Goal: Check status

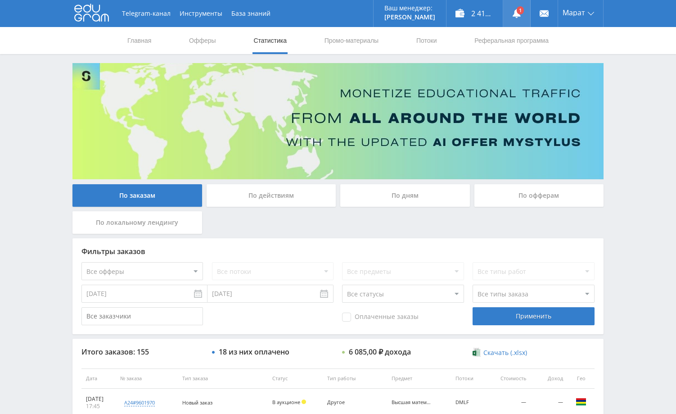
click at [521, 13] on link at bounding box center [516, 13] width 27 height 27
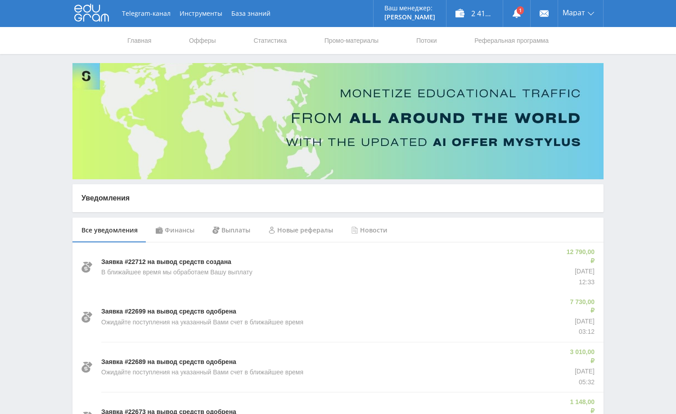
click at [185, 229] on div "Финансы" at bounding box center [175, 229] width 57 height 25
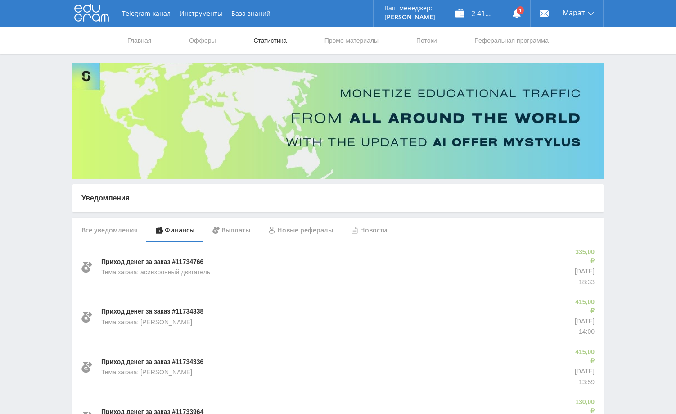
click at [267, 39] on link "Статистика" at bounding box center [269, 40] width 35 height 27
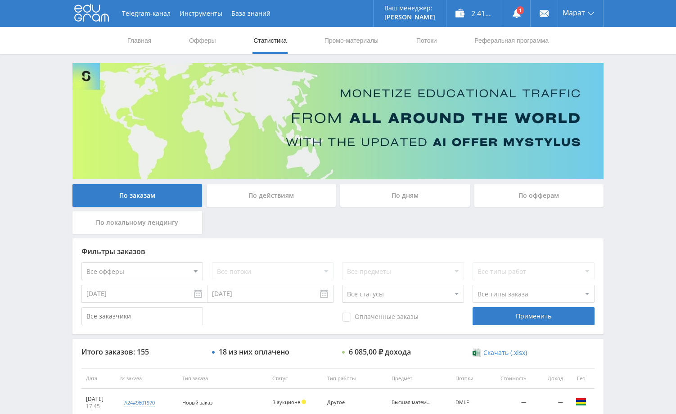
click at [384, 199] on div "По дням" at bounding box center [405, 195] width 130 height 22
click at [0, 0] on input "По дням" at bounding box center [0, 0] width 0 height 0
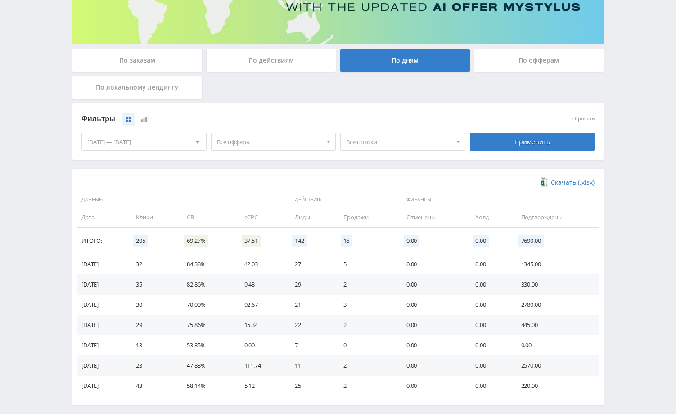
scroll to position [175, 0]
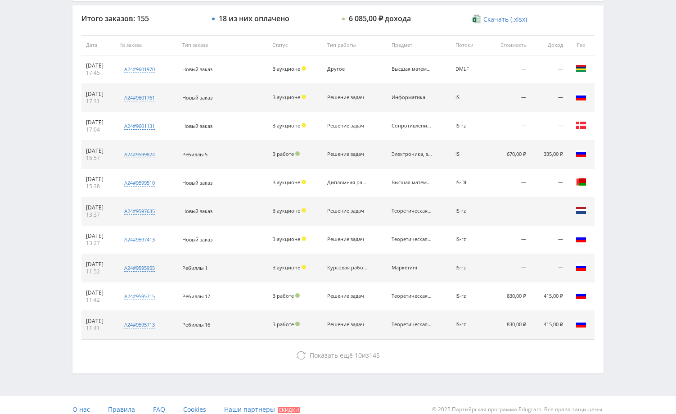
scroll to position [342, 0]
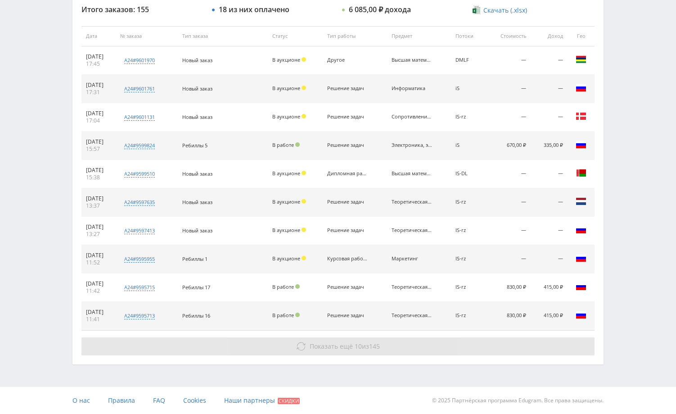
click at [513, 342] on button "Показать ещё 10 из 145" at bounding box center [337, 346] width 513 height 18
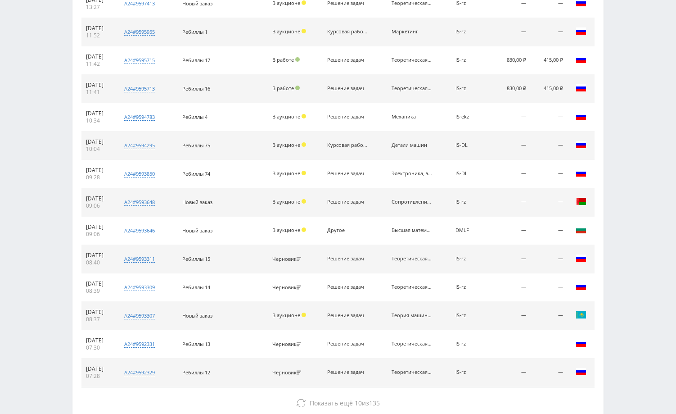
scroll to position [625, 0]
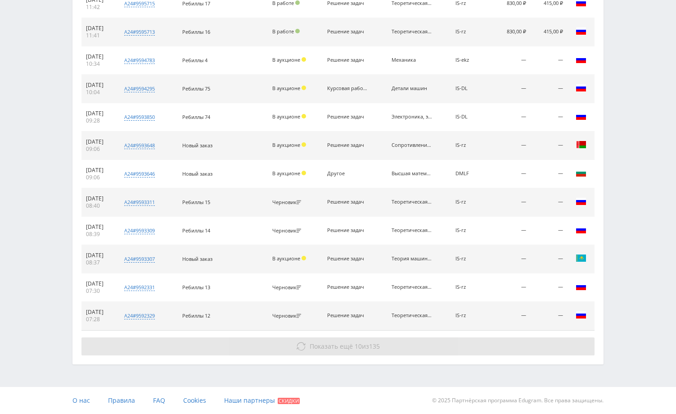
click at [528, 342] on button "Показать ещё 10 из 135" at bounding box center [337, 346] width 513 height 18
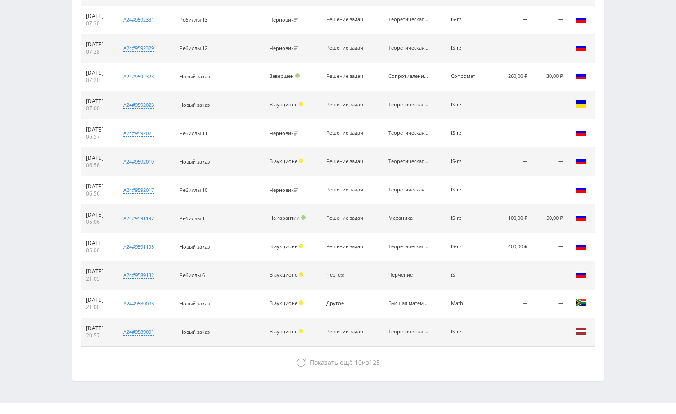
scroll to position [909, 0]
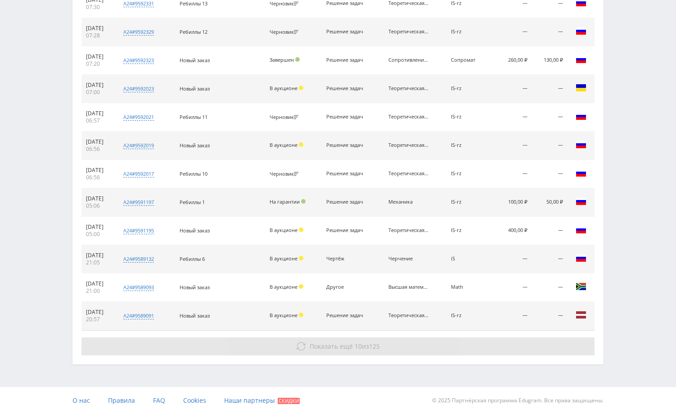
click at [526, 344] on button "Показать ещё 10 из 125" at bounding box center [337, 346] width 513 height 18
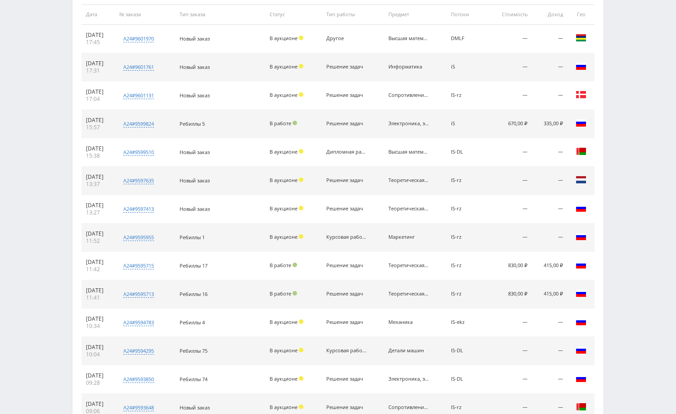
scroll to position [0, 0]
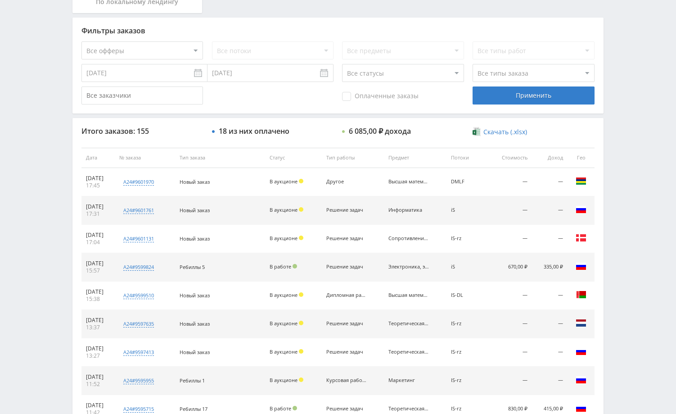
scroll to position [225, 0]
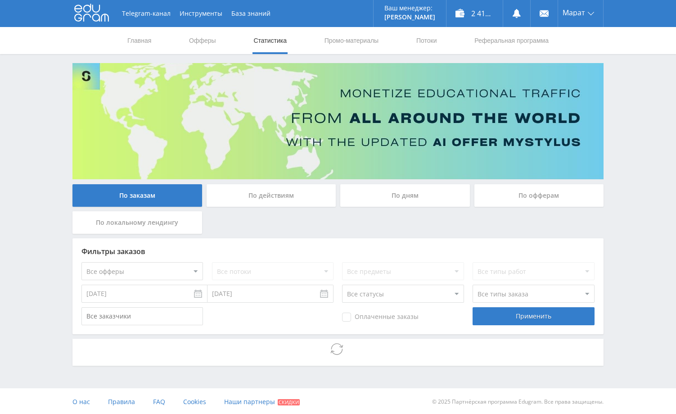
click at [626, 225] on div "Telegram-канал Инструменты База знаний Ваш менеджер: [PERSON_NAME] Online @edug…" at bounding box center [338, 207] width 676 height 415
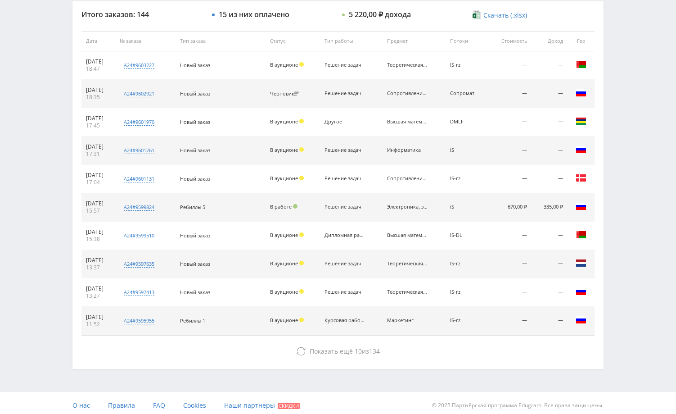
scroll to position [342, 0]
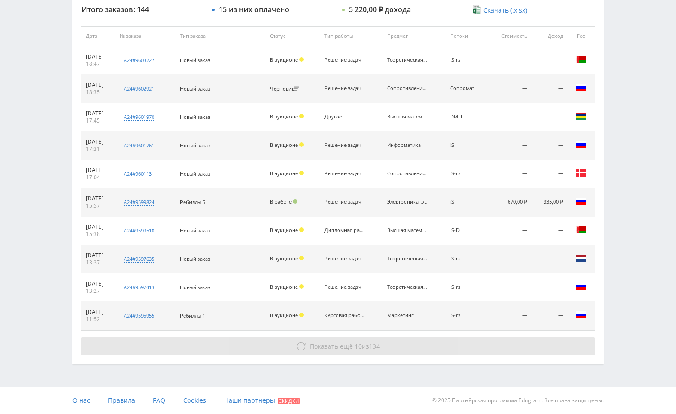
click at [410, 348] on button "Показать ещё 10 из 134" at bounding box center [337, 346] width 513 height 18
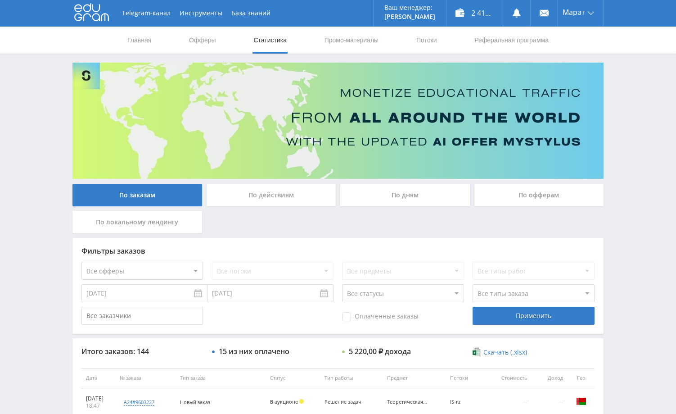
scroll to position [0, 0]
